Goal: Find specific page/section

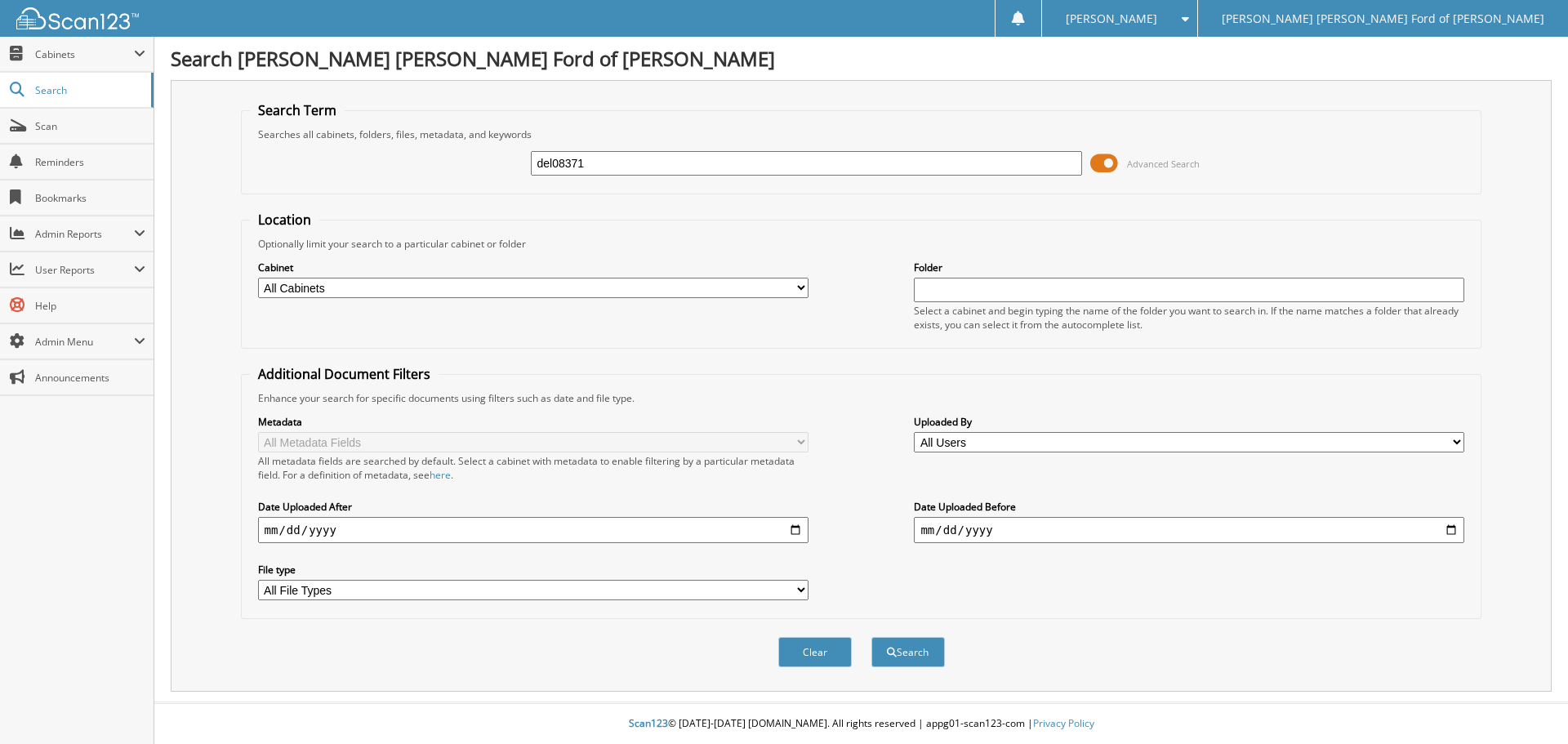
type input "del08371"
click at [871, 637] on button "Search" at bounding box center [908, 651] width 74 height 30
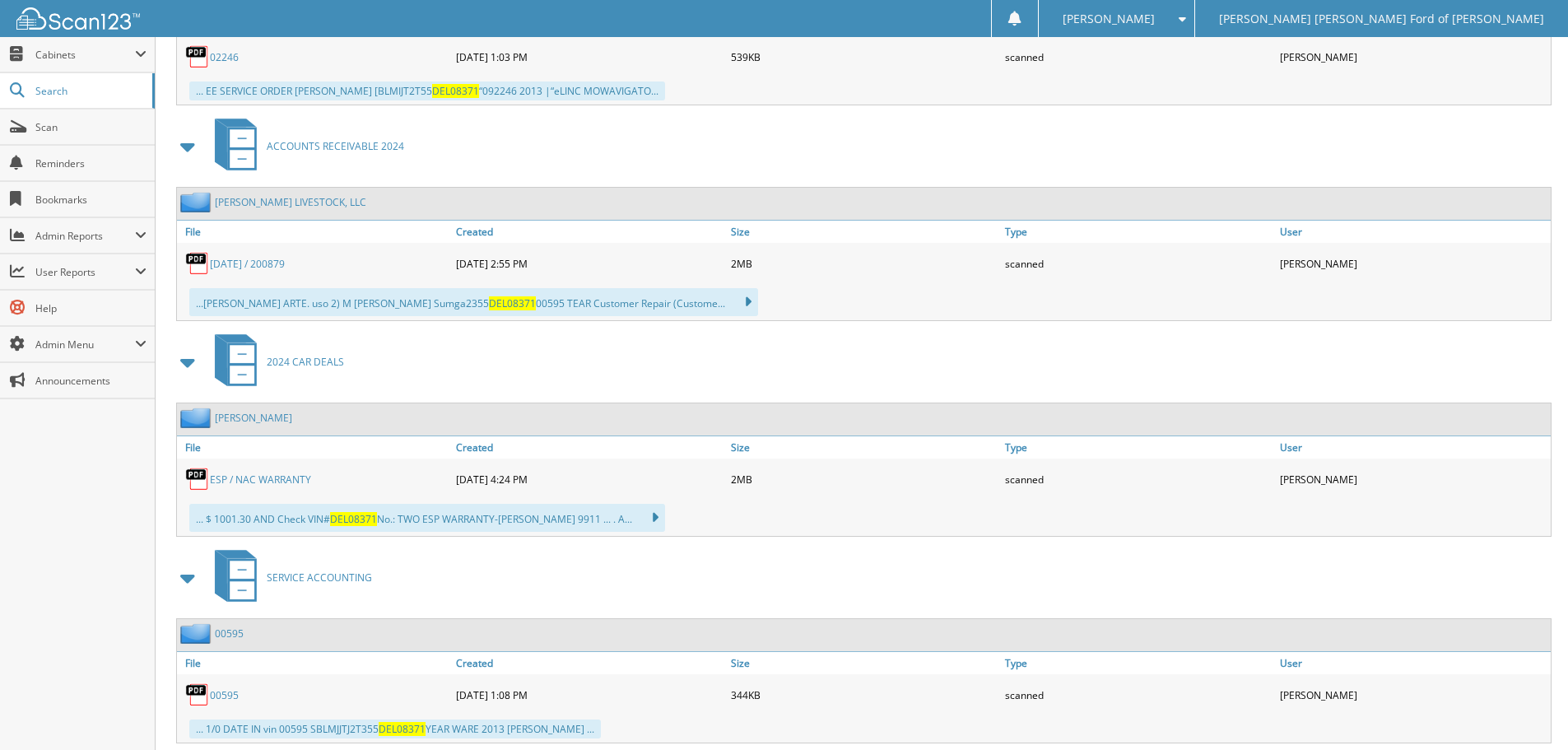
scroll to position [1153, 0]
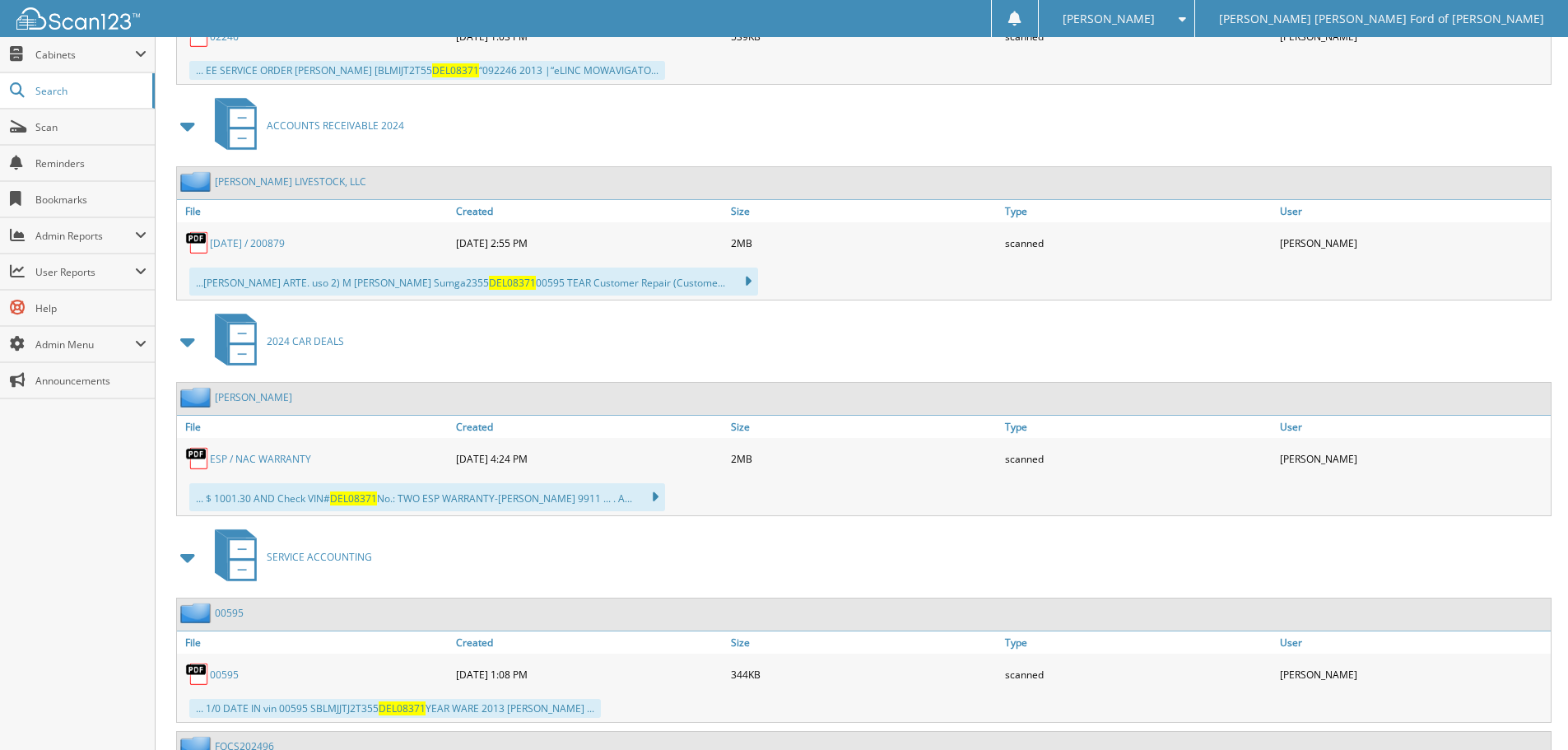
click at [251, 460] on link "ESP / NAC WARRANTY" at bounding box center [260, 459] width 101 height 14
click at [253, 463] on link "ESP / NAC WARRANTY" at bounding box center [260, 459] width 101 height 14
